Goal: Transaction & Acquisition: Purchase product/service

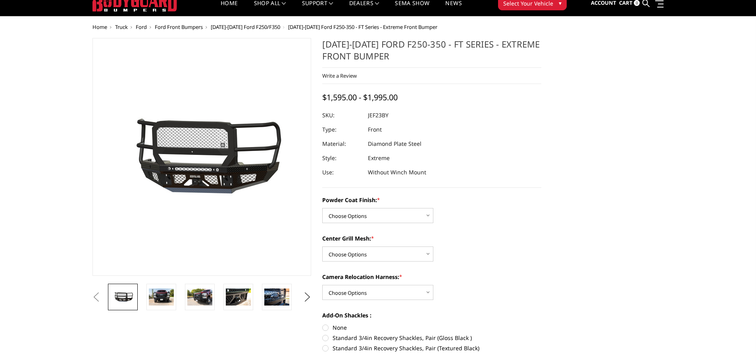
scroll to position [40, 0]
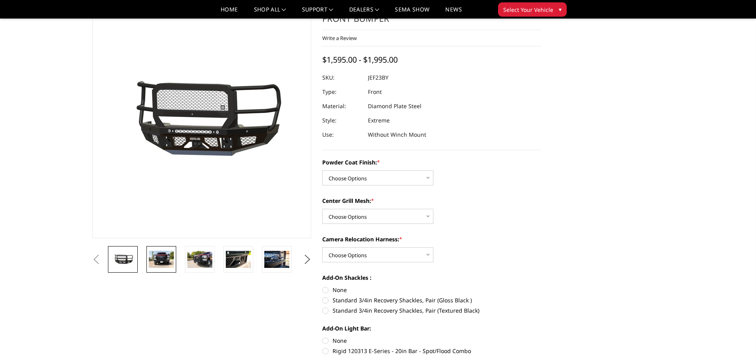
click at [165, 261] on img at bounding box center [161, 259] width 25 height 17
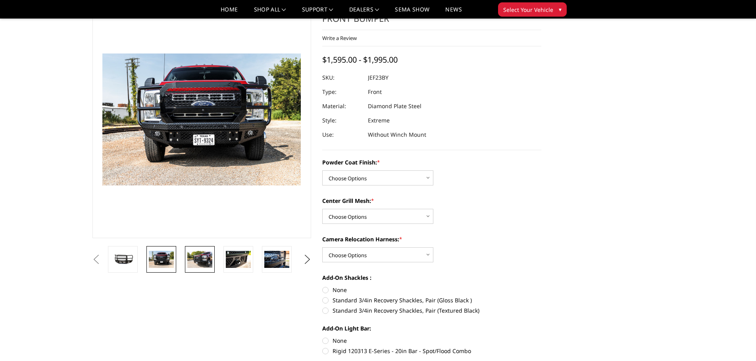
click at [205, 259] on img at bounding box center [199, 259] width 25 height 17
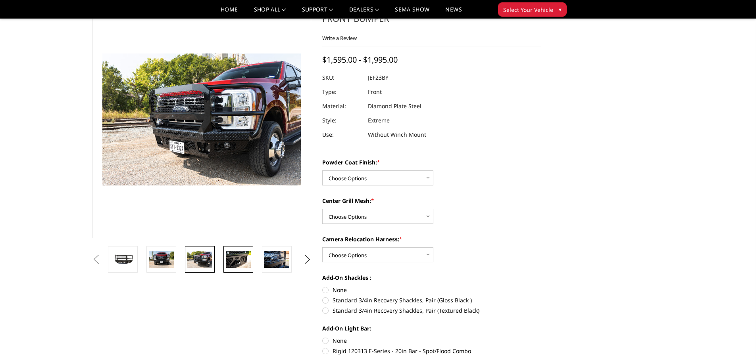
click at [238, 260] on img at bounding box center [238, 259] width 25 height 17
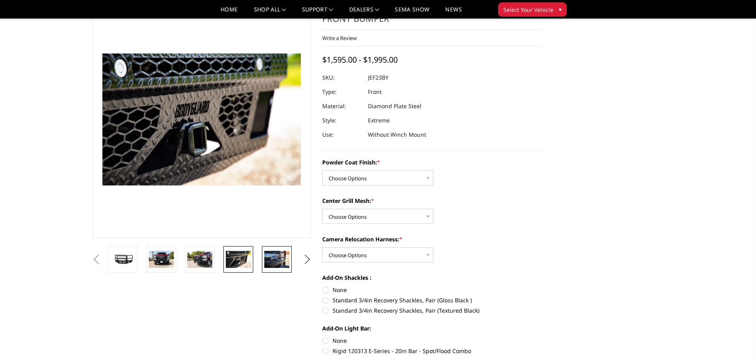
click at [267, 259] on img at bounding box center [276, 259] width 25 height 17
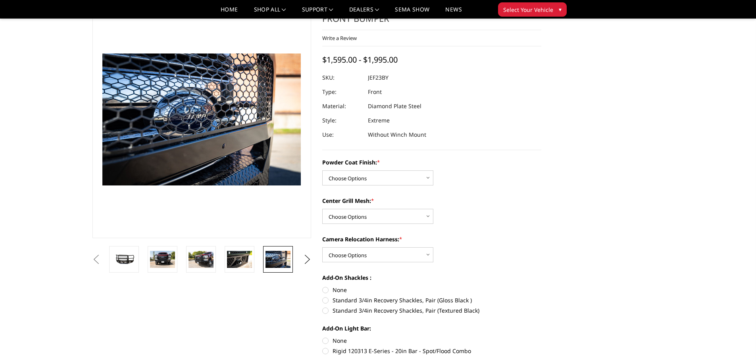
click at [224, 257] on div at bounding box center [435, 259] width 654 height 27
click at [190, 258] on img at bounding box center [199, 259] width 25 height 17
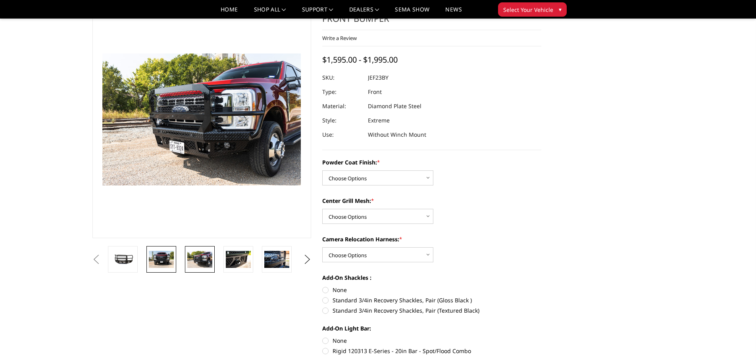
click at [168, 258] on img at bounding box center [161, 259] width 25 height 17
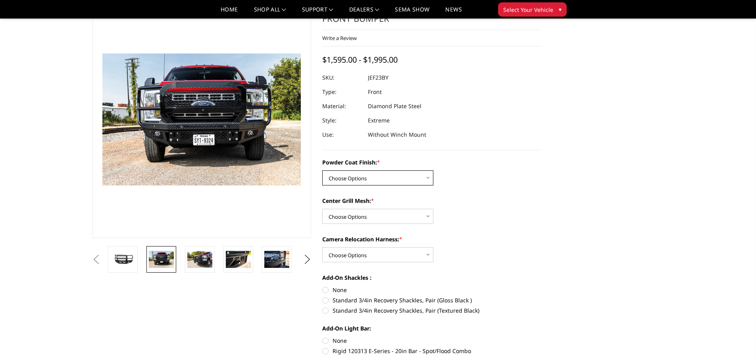
click at [428, 177] on select "Choose Options Bare Metal Gloss Black Powder Coat Textured Black Powder Coat" at bounding box center [377, 178] width 111 height 15
select select "3265"
click at [322, 171] on select "Choose Options Bare Metal Gloss Black Powder Coat Textured Black Powder Coat" at bounding box center [377, 178] width 111 height 15
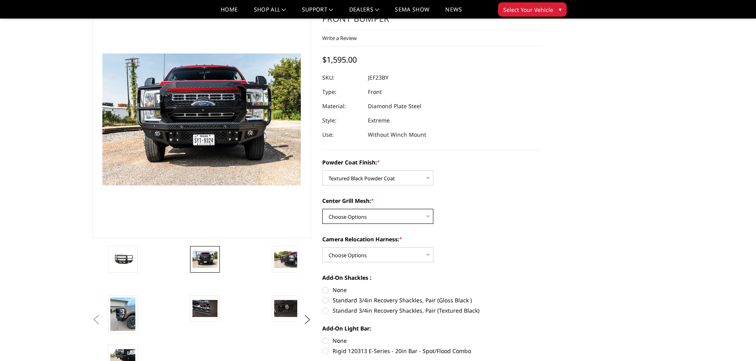
click at [428, 217] on select "Choose Options WITH Expanded Metal in Center Grill WITHOUT Expanded Metal in Ce…" at bounding box center [377, 216] width 111 height 15
select select "3267"
click at [322, 209] on select "Choose Options WITH Expanded Metal in Center Grill WITHOUT Expanded Metal in Ce…" at bounding box center [377, 216] width 111 height 15
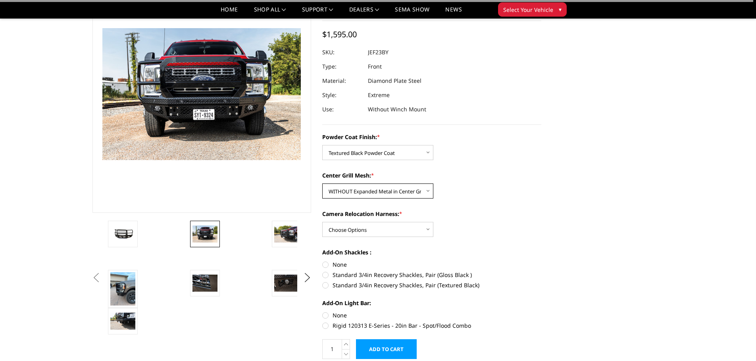
scroll to position [79, 0]
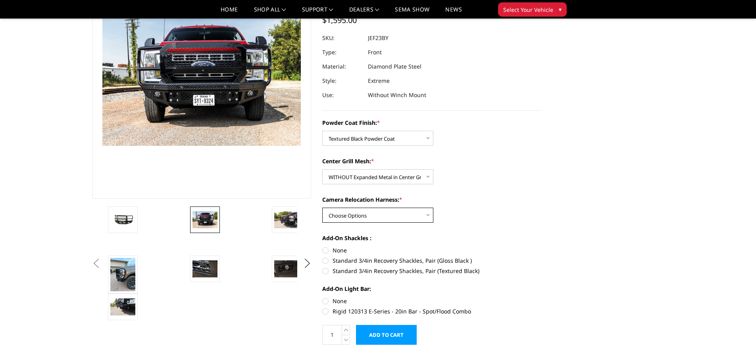
click at [424, 216] on select "Choose Options WITH Camera Relocation Harness WITHOUT Camera Relocation Harness" at bounding box center [377, 215] width 111 height 15
select select "3269"
click at [322, 208] on select "Choose Options WITH Camera Relocation Harness WITHOUT Camera Relocation Harness" at bounding box center [377, 215] width 111 height 15
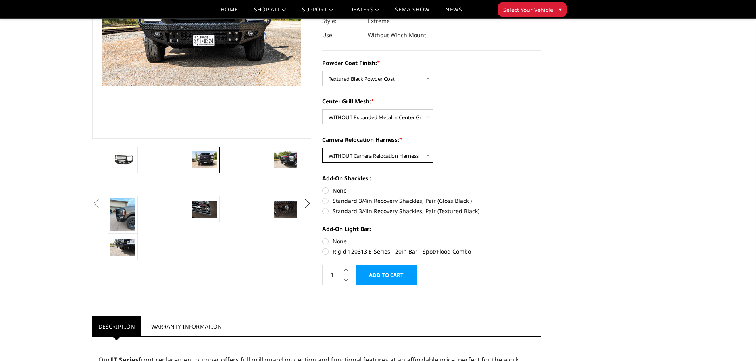
scroll to position [159, 0]
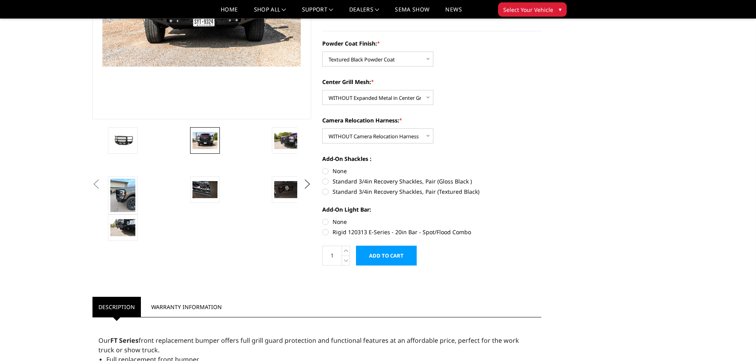
click at [325, 170] on label "None" at bounding box center [431, 171] width 219 height 8
click at [323, 167] on input "None" at bounding box center [322, 167] width 0 height 0
radio input "true"
click at [329, 223] on label "None" at bounding box center [431, 222] width 219 height 8
click at [323, 218] on input "None" at bounding box center [322, 218] width 0 height 0
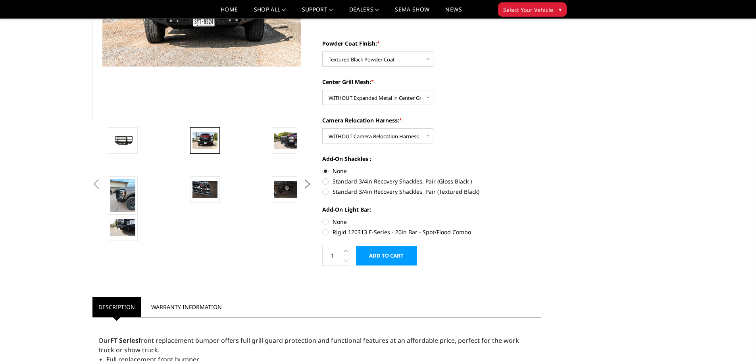
radio input "true"
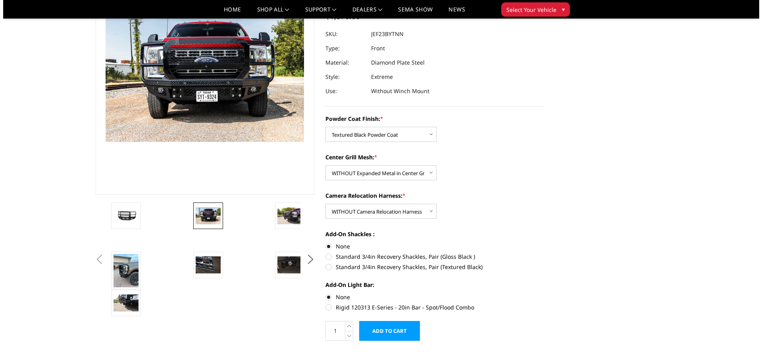
scroll to position [40, 0]
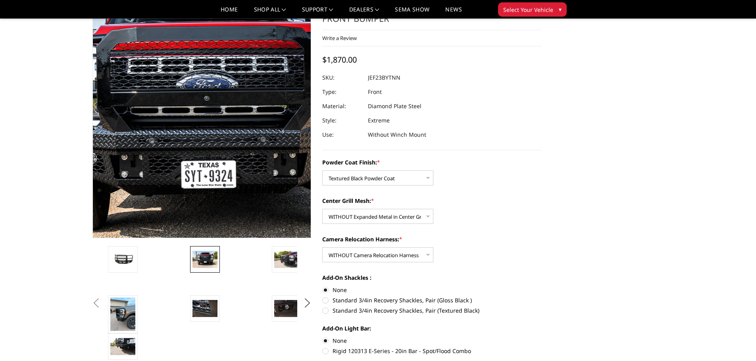
click at [201, 113] on img at bounding box center [203, 122] width 508 height 339
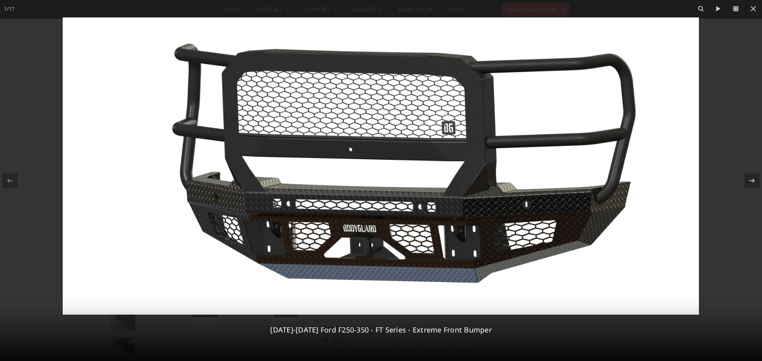
click at [353, 151] on img at bounding box center [381, 166] width 636 height 298
